Goal: Information Seeking & Learning: Learn about a topic

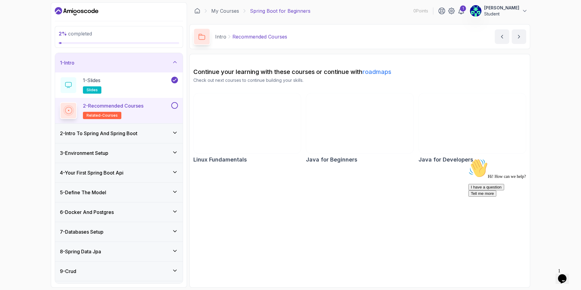
scroll to position [57, 0]
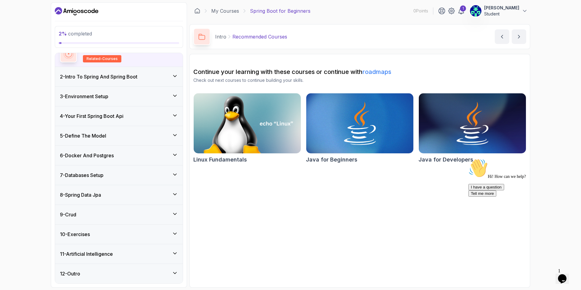
click at [96, 232] on div "10 - Exercises" at bounding box center [119, 233] width 118 height 7
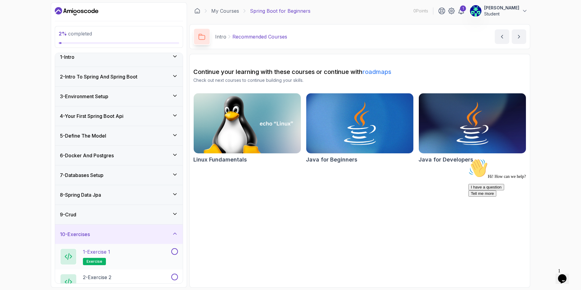
scroll to position [82, 0]
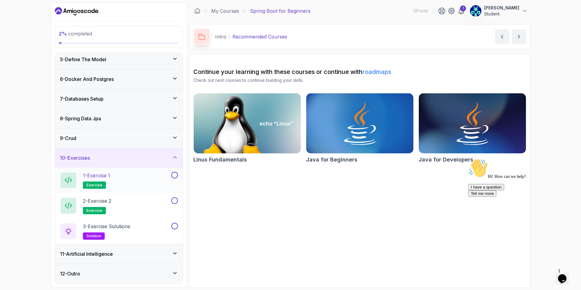
click at [88, 173] on p "1 - Exercise 1" at bounding box center [96, 175] width 27 height 7
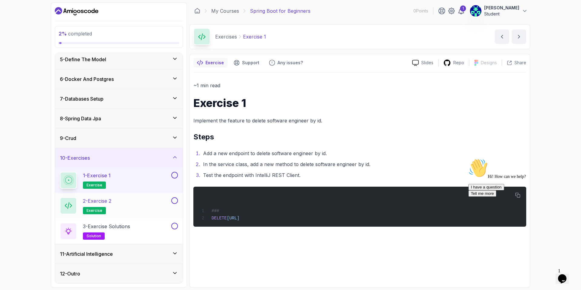
click at [96, 205] on h2 "2 - Exercise 2 exercise" at bounding box center [97, 205] width 28 height 17
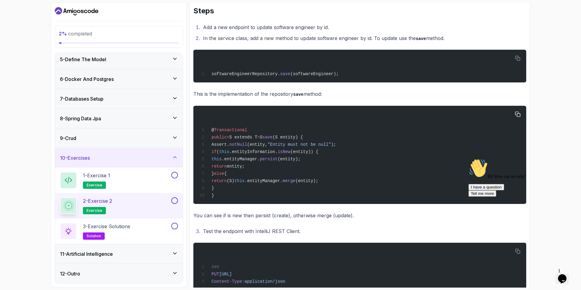
scroll to position [183, 0]
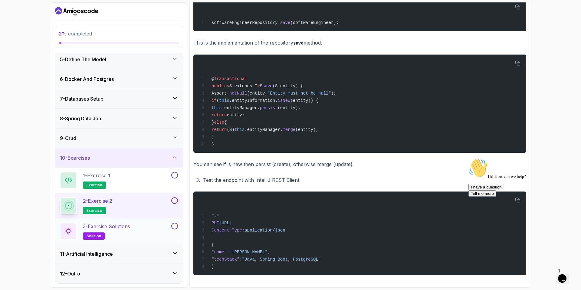
click at [101, 222] on p "3 - Exercise Solutions" at bounding box center [106, 225] width 47 height 7
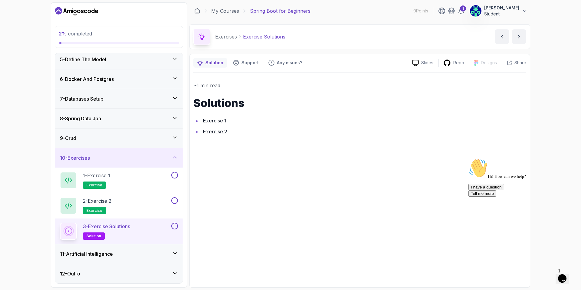
click at [99, 255] on h3 "11 - Artificial Intelligence" at bounding box center [86, 253] width 53 height 7
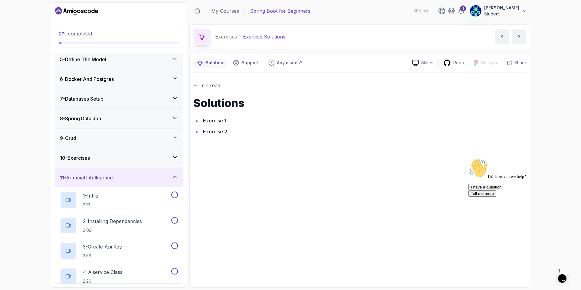
click at [117, 157] on div "10 - Exercises" at bounding box center [119, 157] width 118 height 7
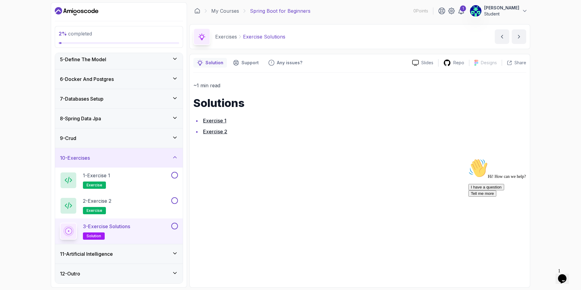
click at [107, 227] on p "3 - Exercise Solutions" at bounding box center [106, 225] width 47 height 7
click at [214, 120] on link "Exercise 1" at bounding box center [214, 120] width 23 height 6
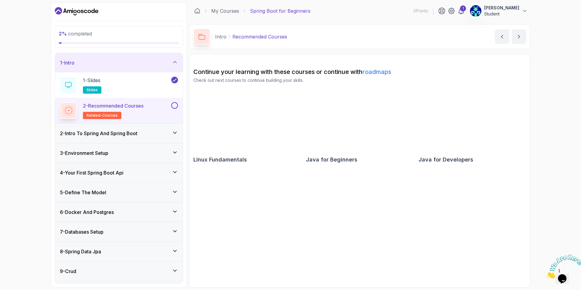
scroll to position [57, 0]
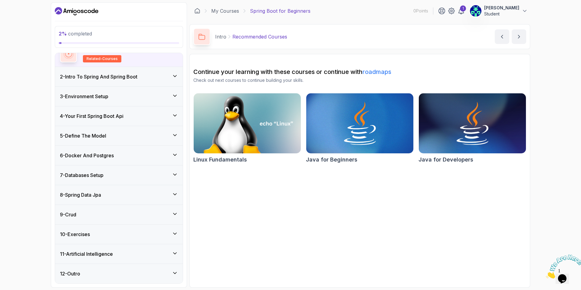
click at [96, 225] on div "10 - Exercises" at bounding box center [119, 233] width 128 height 19
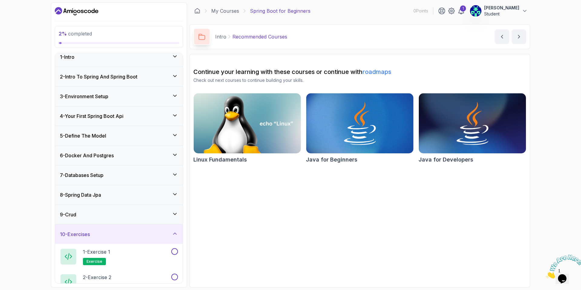
scroll to position [82, 0]
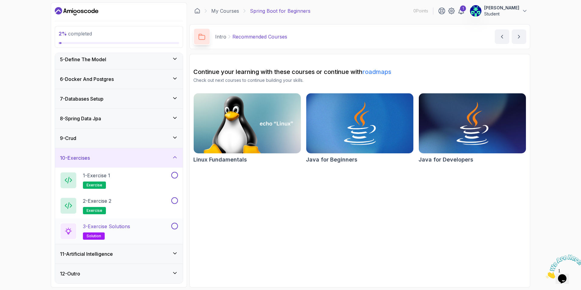
click at [103, 231] on h2 "3 - Exercise Solutions solution" at bounding box center [106, 230] width 47 height 17
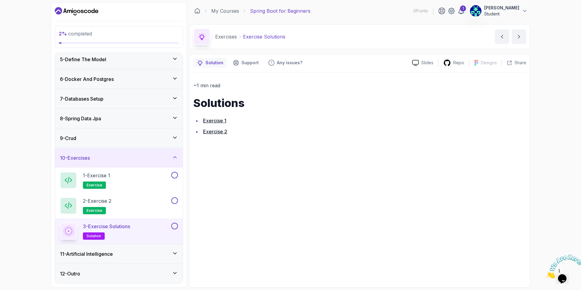
click at [208, 118] on link "Exercise 1" at bounding box center [214, 120] width 23 height 6
click at [212, 131] on link "Exercise 2" at bounding box center [215, 131] width 24 height 6
click at [175, 158] on icon at bounding box center [175, 157] width 6 height 6
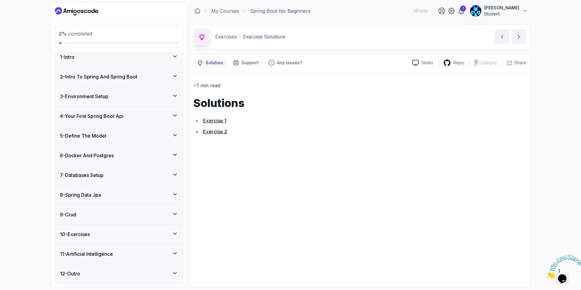
scroll to position [6, 0]
click at [176, 233] on icon at bounding box center [174, 233] width 3 height 2
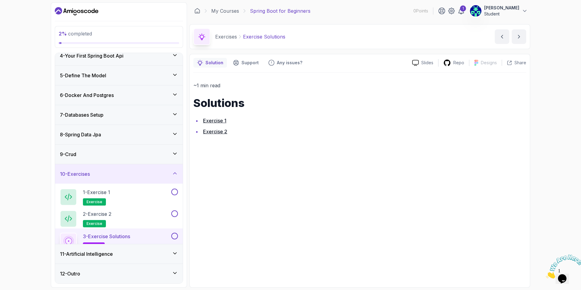
scroll to position [82, 0]
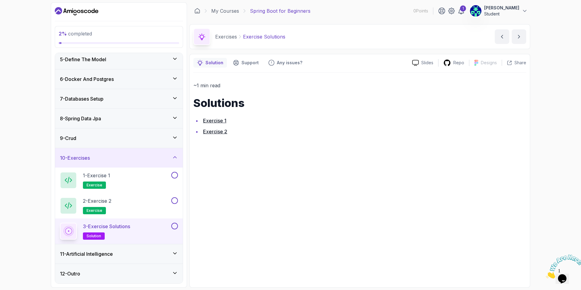
click at [175, 157] on icon at bounding box center [175, 157] width 6 height 6
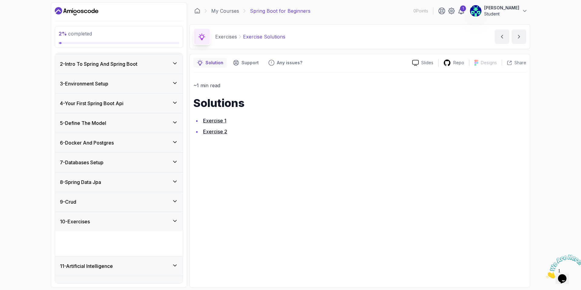
scroll to position [6, 0]
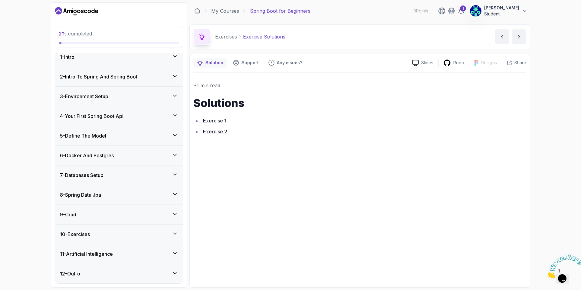
click at [173, 250] on icon at bounding box center [175, 253] width 6 height 6
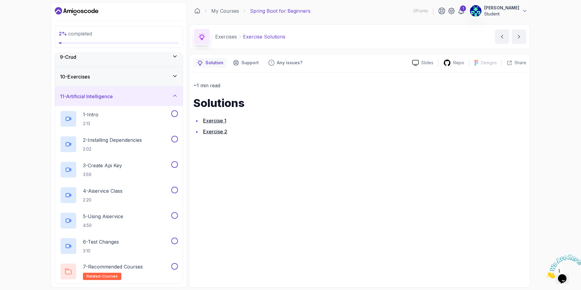
scroll to position [164, 0]
click at [87, 110] on p "1 - Intro" at bounding box center [90, 113] width 15 height 7
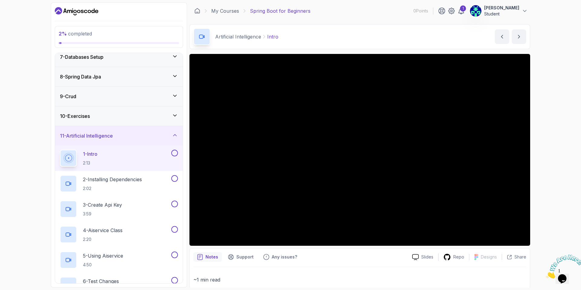
scroll to position [121, 0]
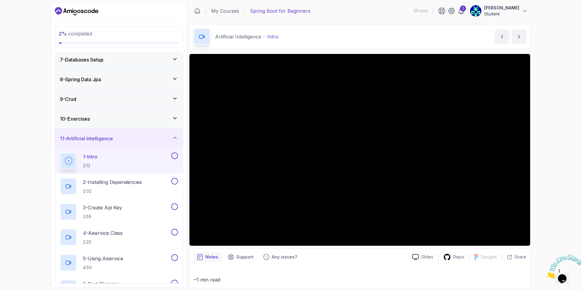
click at [177, 115] on icon at bounding box center [175, 118] width 6 height 6
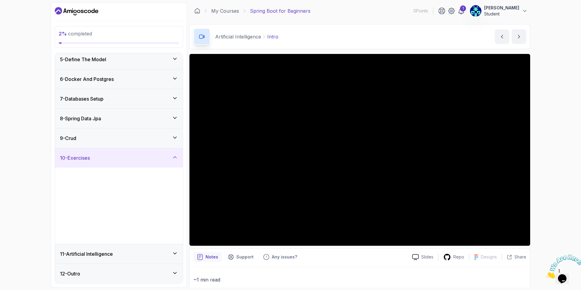
scroll to position [82, 0]
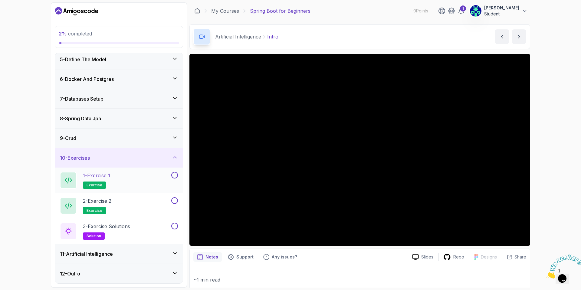
click at [97, 175] on p "1 - Exercise 1" at bounding box center [96, 175] width 27 height 7
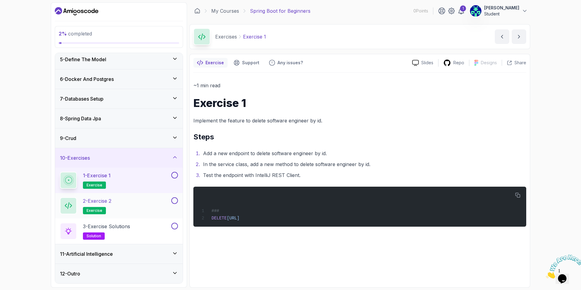
click at [100, 202] on p "2 - Exercise 2" at bounding box center [97, 200] width 28 height 7
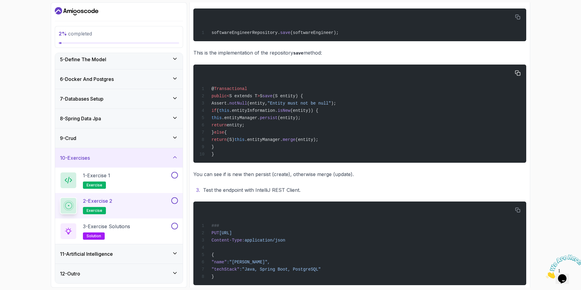
scroll to position [183, 0]
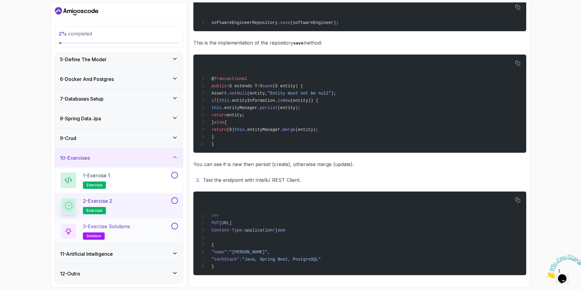
click at [117, 231] on h2 "3 - Exercise Solutions solution" at bounding box center [106, 230] width 47 height 17
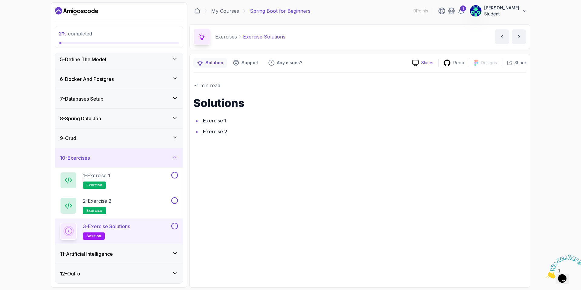
click at [423, 61] on p "Slides" at bounding box center [427, 63] width 12 height 6
click at [177, 153] on div "10 - Exercises" at bounding box center [119, 157] width 128 height 19
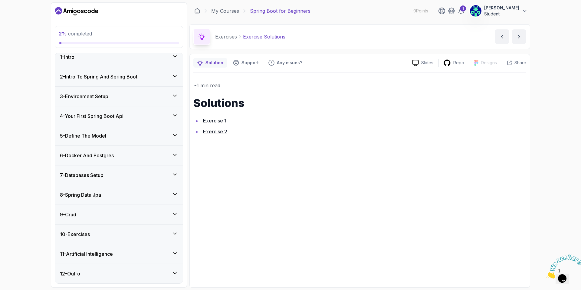
scroll to position [6, 0]
click at [174, 247] on div "11 - Artificial Intelligence" at bounding box center [119, 253] width 128 height 19
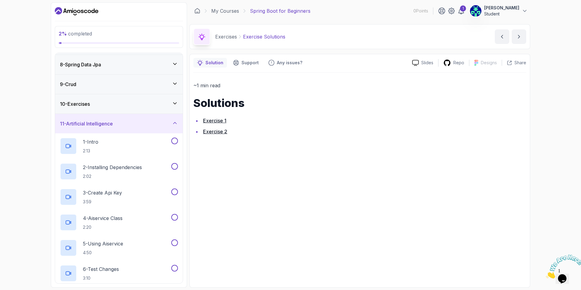
scroll to position [184, 0]
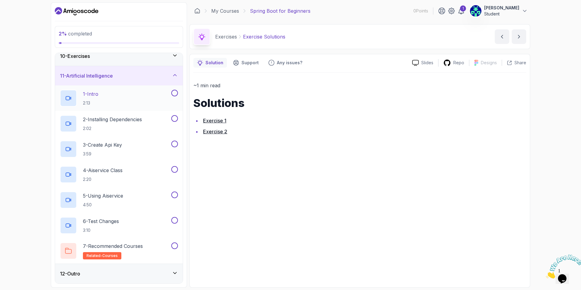
click at [87, 92] on p "1 - Intro" at bounding box center [90, 93] width 15 height 7
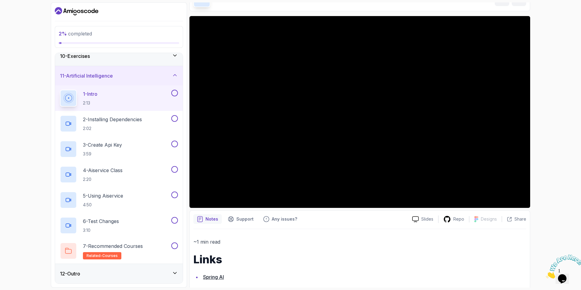
scroll to position [46, 0]
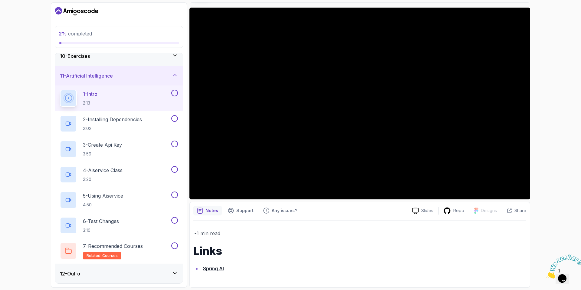
click at [218, 270] on link "Spring AI" at bounding box center [213, 268] width 21 height 6
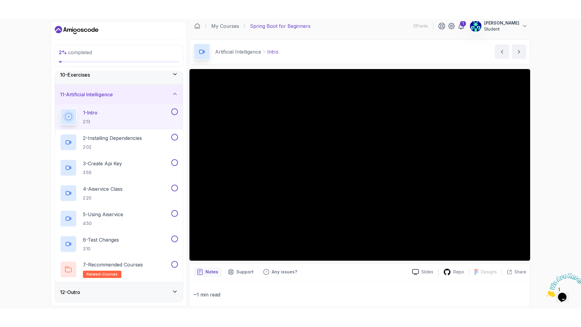
scroll to position [0, 0]
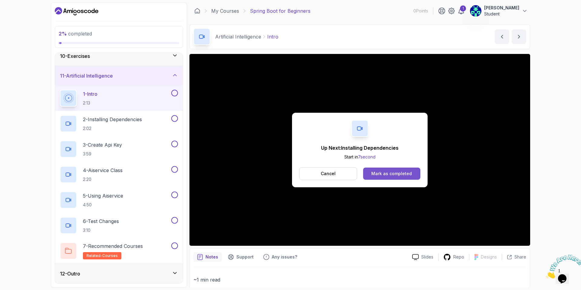
click at [388, 174] on div "Mark as completed" at bounding box center [391, 173] width 41 height 6
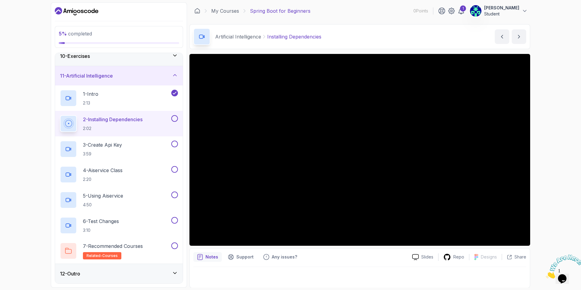
click at [341, 272] on div at bounding box center [359, 275] width 333 height 17
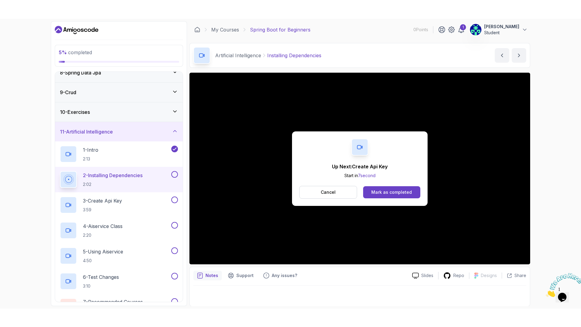
scroll to position [184, 0]
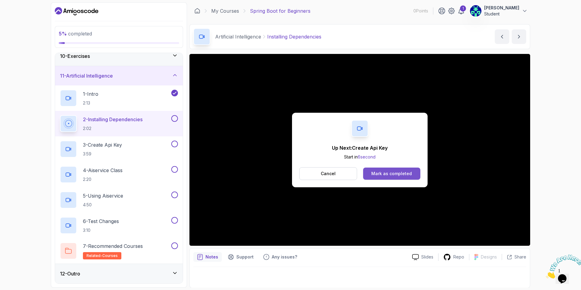
click at [390, 173] on div "Mark as completed" at bounding box center [391, 173] width 41 height 6
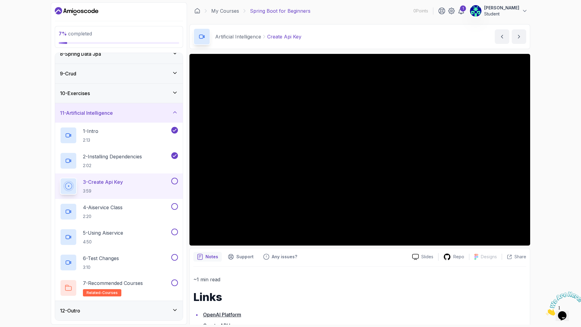
scroll to position [184, 0]
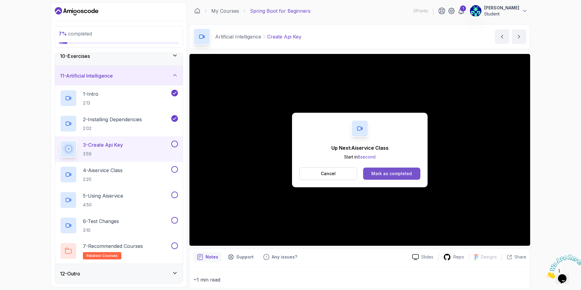
click at [406, 173] on div "Mark as completed" at bounding box center [391, 173] width 41 height 6
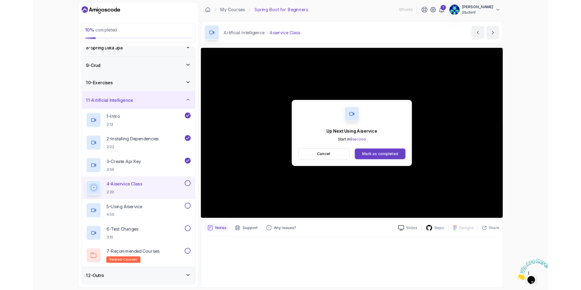
scroll to position [184, 0]
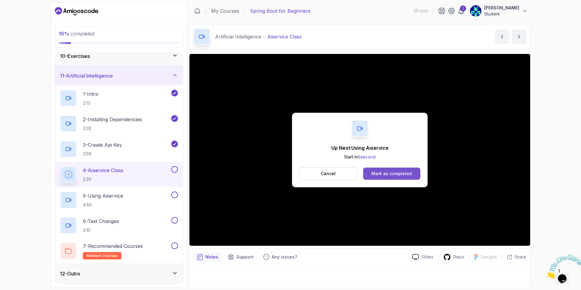
click at [407, 174] on div "Mark as completed" at bounding box center [391, 173] width 41 height 6
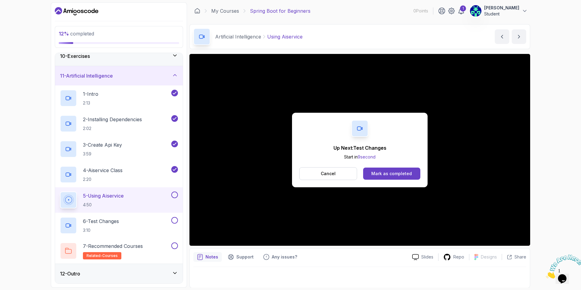
click at [384, 166] on div "Up Next: Test Changes Start in 9 second Cancel Mark as completed" at bounding box center [360, 150] width 136 height 74
click at [384, 170] on button "Mark as completed" at bounding box center [391, 173] width 57 height 12
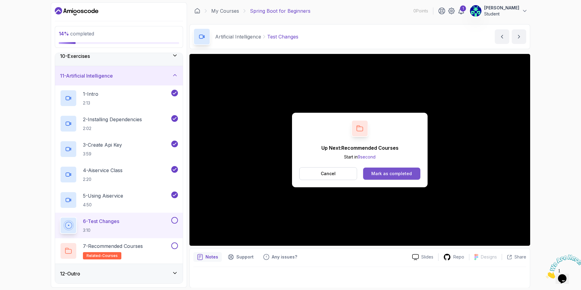
click at [372, 173] on button "Mark as completed" at bounding box center [391, 173] width 57 height 12
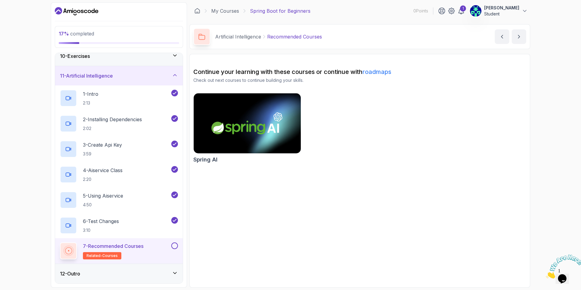
click at [235, 127] on img at bounding box center [247, 123] width 113 height 63
click at [114, 275] on div "12 - Outro" at bounding box center [119, 273] width 118 height 7
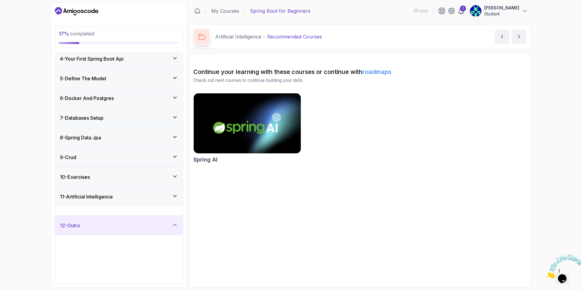
scroll to position [57, 0]
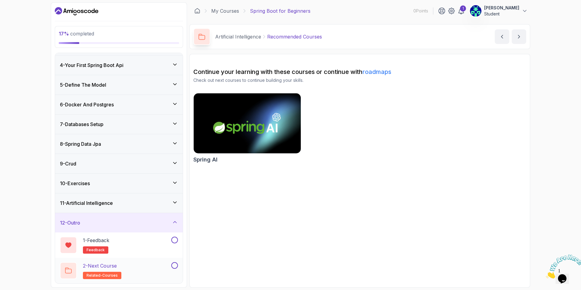
click at [176, 264] on button at bounding box center [174, 265] width 7 height 7
click at [172, 265] on button at bounding box center [174, 265] width 7 height 7
click at [147, 269] on div "2 - Next Course related-courses" at bounding box center [115, 270] width 110 height 17
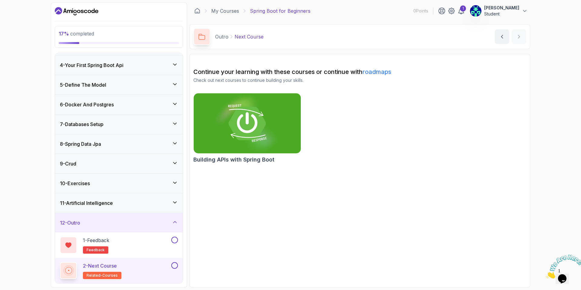
click at [225, 125] on img at bounding box center [247, 123] width 113 height 63
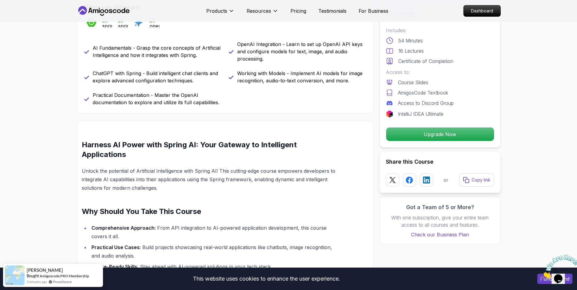
scroll to position [268, 0]
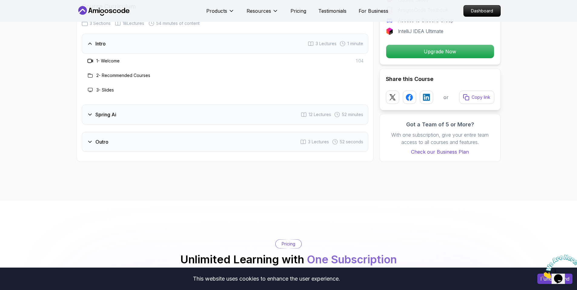
scroll to position [771, 0]
click at [127, 121] on div "Spring Ai 12 Lectures 52 minutes" at bounding box center [225, 114] width 286 height 20
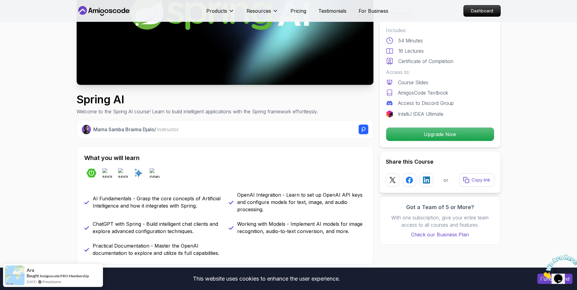
scroll to position [0, 0]
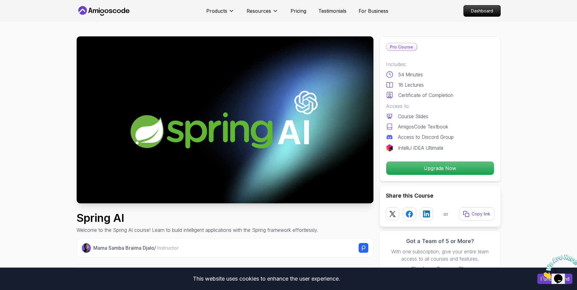
click at [188, 130] on img at bounding box center [225, 119] width 297 height 167
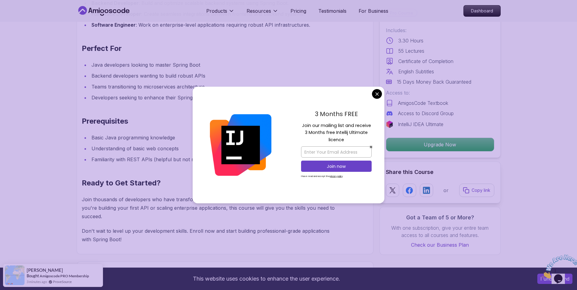
scroll to position [708, 0]
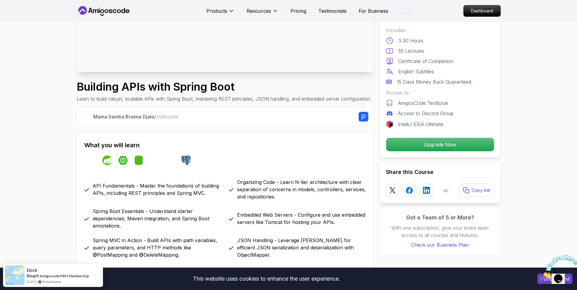
scroll to position [0, 0]
